Goal: Obtain resource: Obtain resource

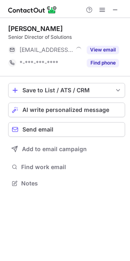
scroll to position [4, 4]
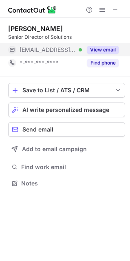
click at [99, 49] on button "View email" at bounding box center [103, 50] width 32 height 8
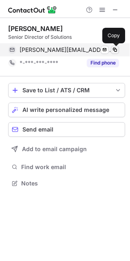
click at [116, 49] on span at bounding box center [115, 50] width 7 height 7
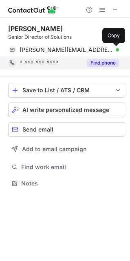
click at [99, 60] on button "Find phone" at bounding box center [103, 63] width 32 height 8
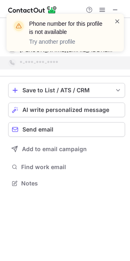
click at [117, 21] on span at bounding box center [117, 21] width 7 height 8
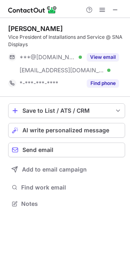
scroll to position [198, 130]
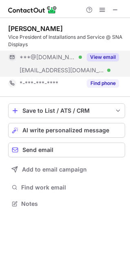
click at [99, 58] on button "View email" at bounding box center [103, 57] width 32 height 8
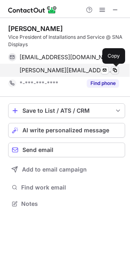
click at [117, 73] on span at bounding box center [115, 70] width 7 height 7
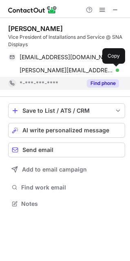
click at [97, 84] on button "Find phone" at bounding box center [103, 83] width 32 height 8
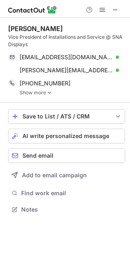
scroll to position [204, 130]
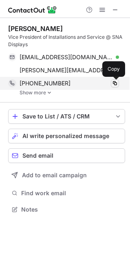
click at [116, 83] on span at bounding box center [115, 83] width 7 height 7
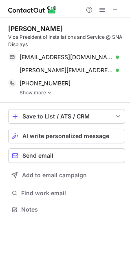
click at [49, 92] on img at bounding box center [49, 93] width 5 height 6
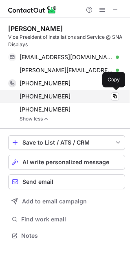
scroll to position [230, 130]
click at [113, 94] on span at bounding box center [115, 96] width 7 height 7
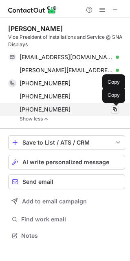
click at [113, 108] on span at bounding box center [115, 109] width 7 height 7
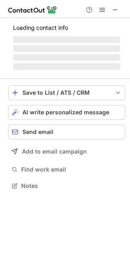
scroll to position [4, 4]
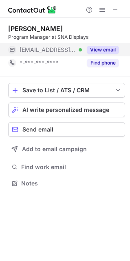
click at [92, 50] on button "View email" at bounding box center [103, 50] width 32 height 8
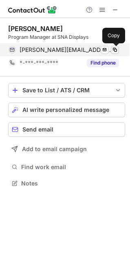
click at [118, 51] on span at bounding box center [115, 50] width 7 height 7
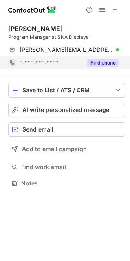
click at [97, 63] on button "Find phone" at bounding box center [103, 63] width 32 height 8
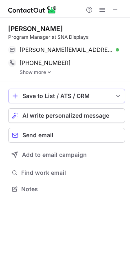
scroll to position [183, 130]
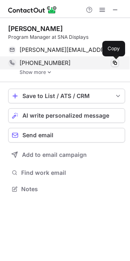
click at [114, 61] on span at bounding box center [115, 63] width 7 height 7
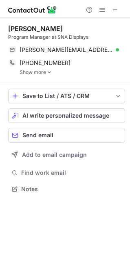
click at [47, 70] on img at bounding box center [49, 72] width 5 height 6
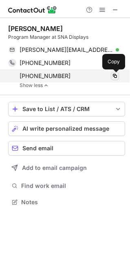
click at [117, 78] on span at bounding box center [115, 76] width 7 height 7
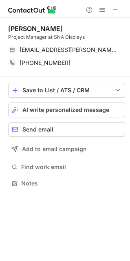
scroll to position [177, 130]
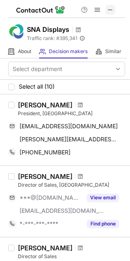
click at [113, 10] on span at bounding box center [111, 10] width 7 height 7
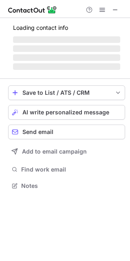
scroll to position [190, 130]
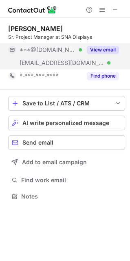
click at [102, 46] on button "View email" at bounding box center [103, 50] width 32 height 8
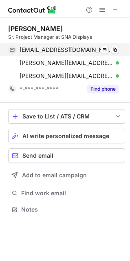
scroll to position [204, 130]
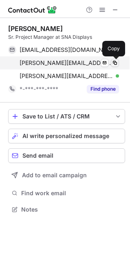
click at [116, 64] on span at bounding box center [115, 63] width 7 height 7
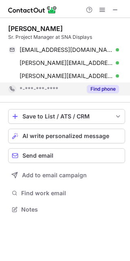
click at [101, 85] on button "Find phone" at bounding box center [103, 89] width 32 height 8
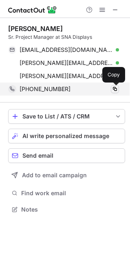
click at [117, 87] on span at bounding box center [115, 89] width 7 height 7
